Goal: Information Seeking & Learning: Learn about a topic

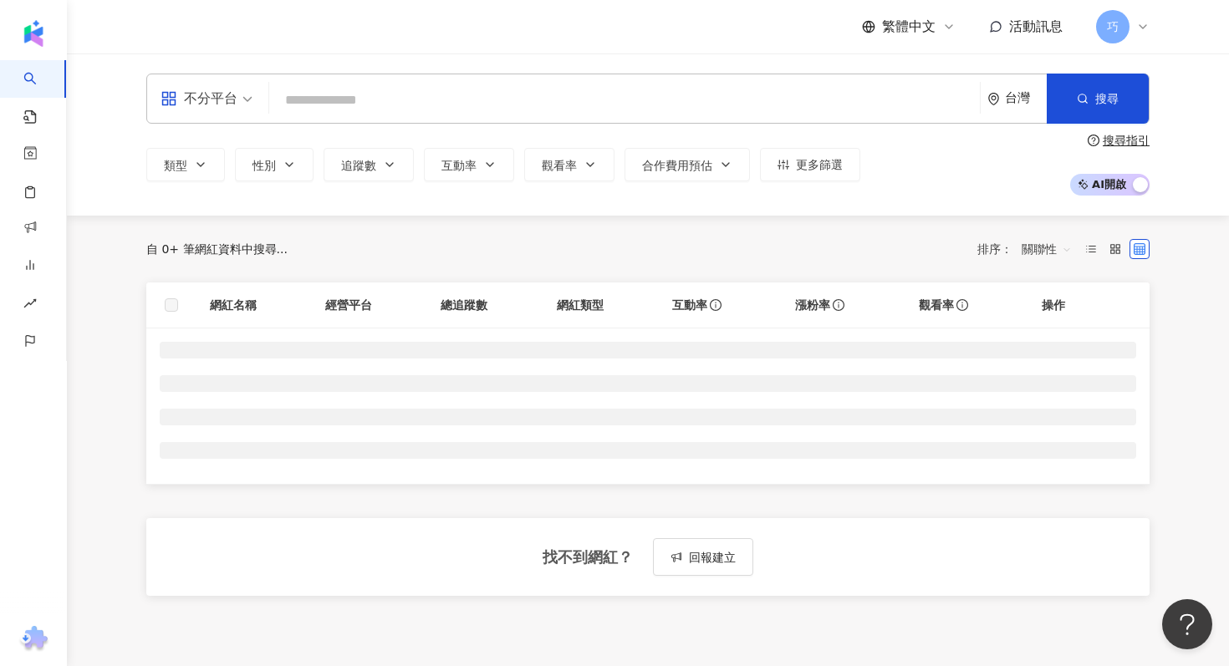
click at [536, 110] on input "search" at bounding box center [624, 100] width 697 height 32
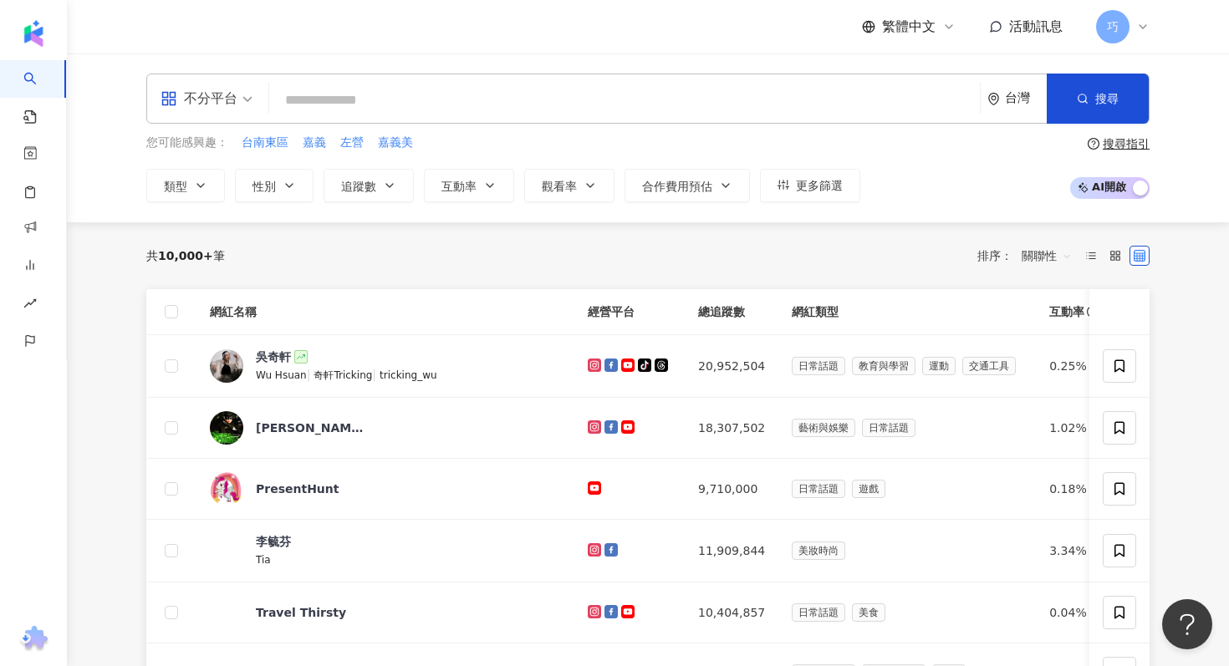
type input "*"
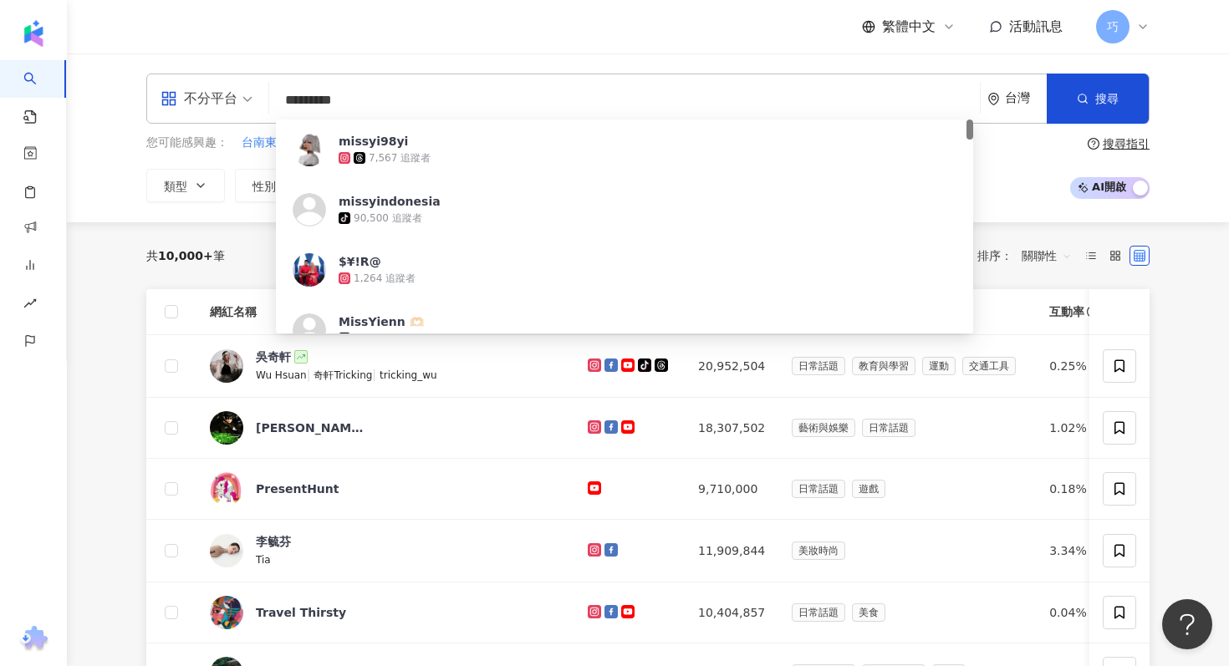
type input "**********"
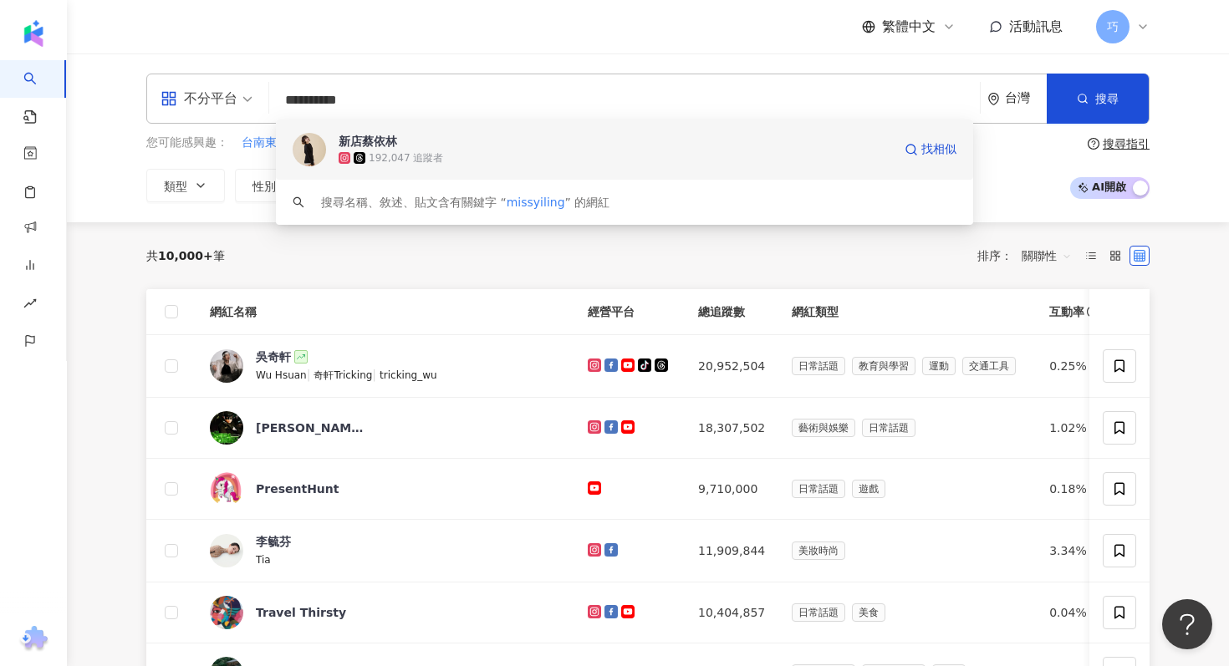
click at [526, 152] on div "192,047 追蹤者" at bounding box center [616, 158] width 554 height 17
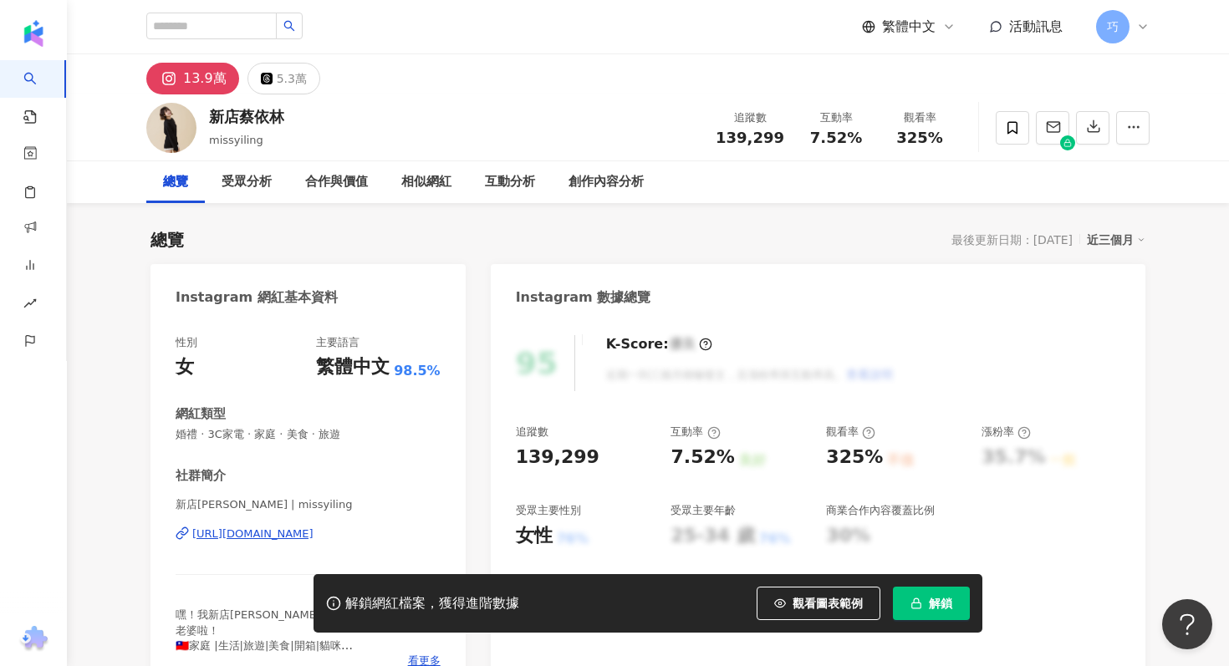
click at [931, 605] on span "解鎖" at bounding box center [940, 603] width 23 height 13
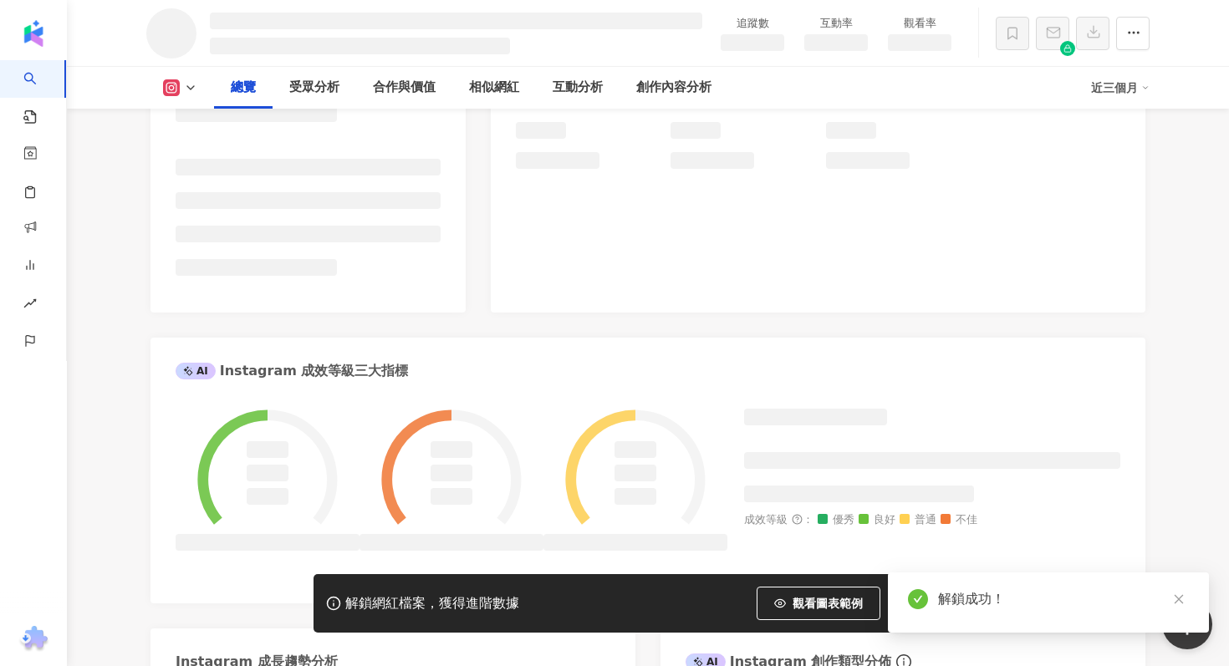
scroll to position [258, 0]
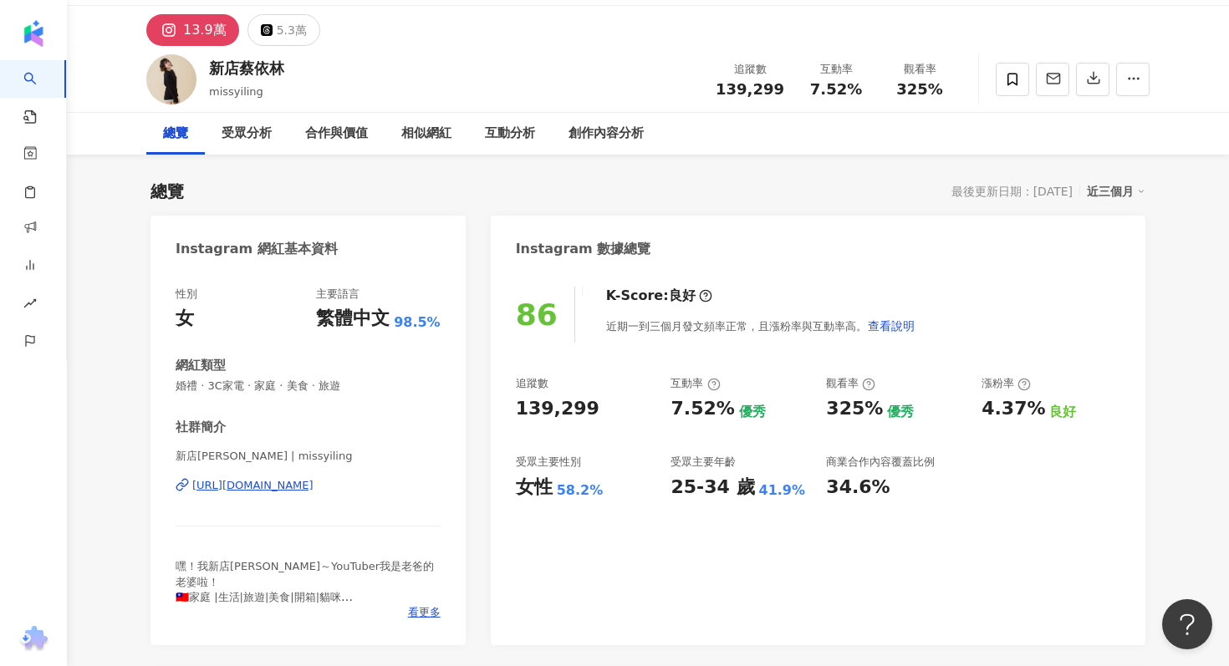
scroll to position [57, 0]
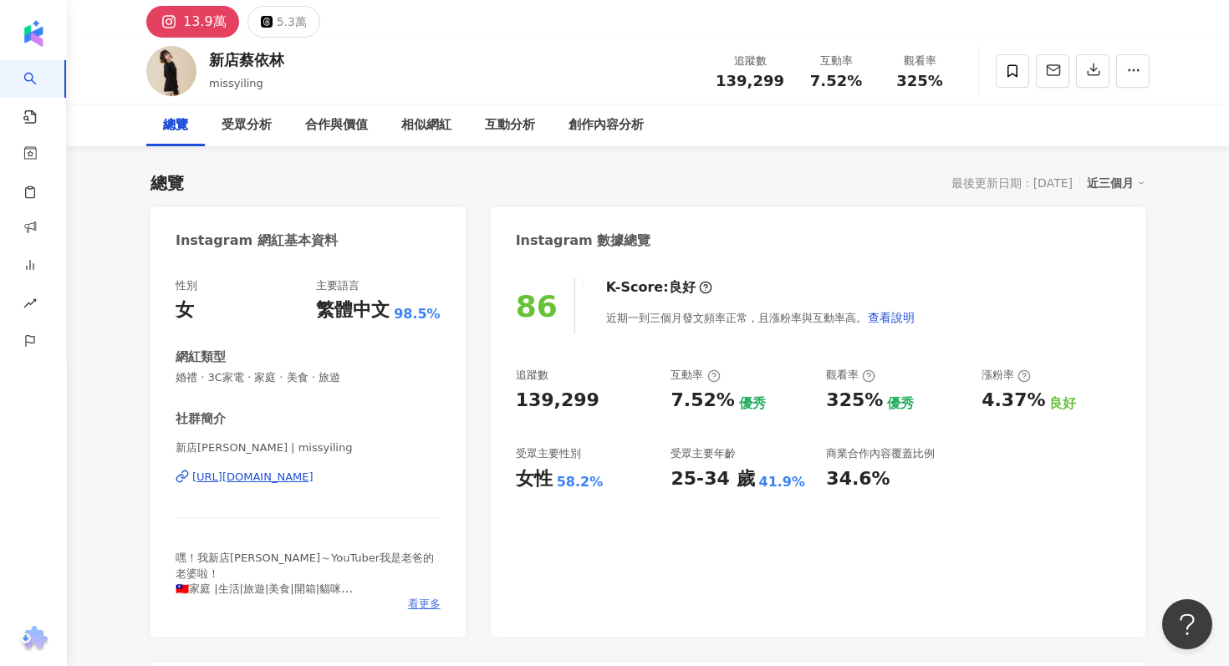
click at [415, 604] on span "看更多" at bounding box center [424, 604] width 33 height 15
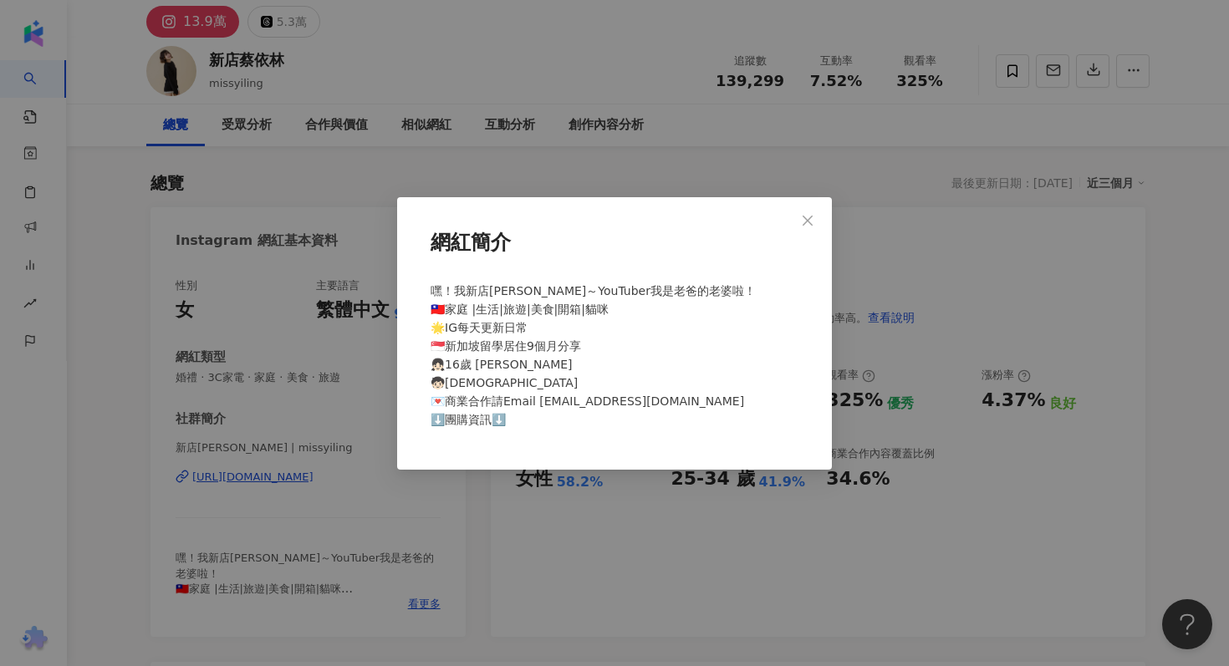
click at [542, 567] on div "網紅簡介 嘿！我新店[PERSON_NAME]～YouTuber我是老爸的老婆啦！ 🇹🇼家庭 |生活|旅遊|美食|開箱|貓咪 🌟IG每天更新日常 🇸🇬新加坡留…" at bounding box center [614, 333] width 1229 height 666
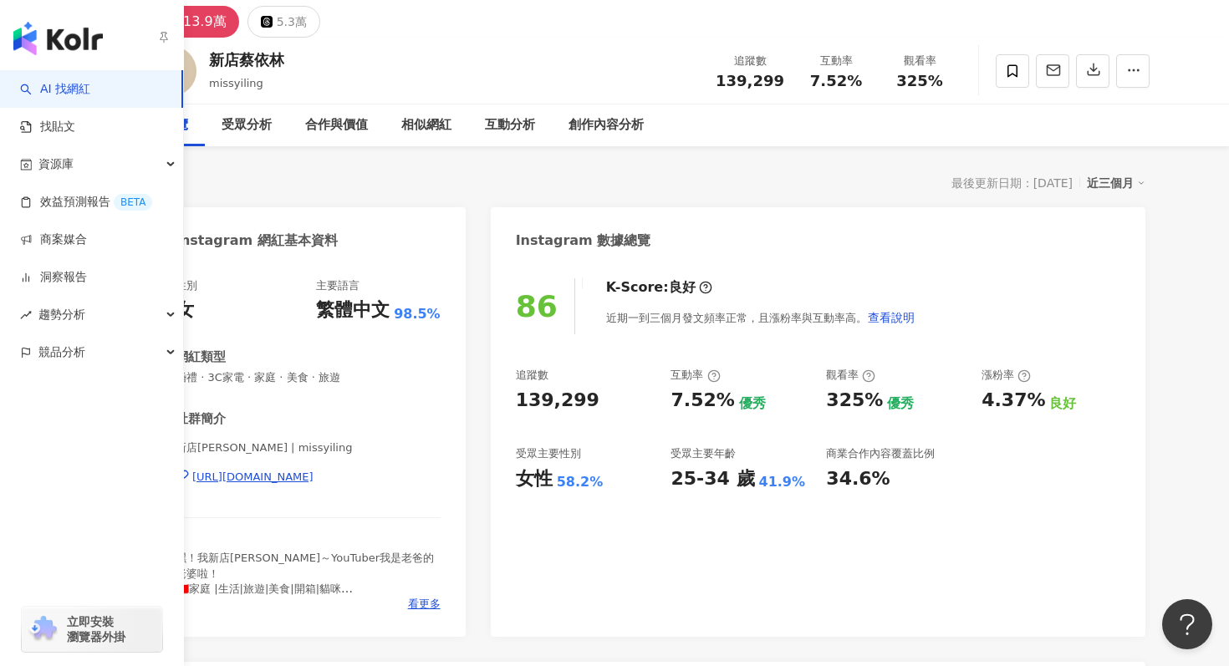
click at [55, 33] on img "button" at bounding box center [57, 38] width 89 height 33
